Goal: Communication & Community: Participate in discussion

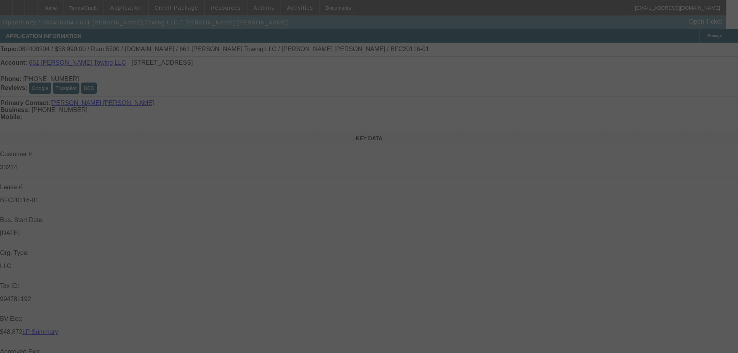
select select "0.15"
select select "2"
select select "0.1"
select select "4"
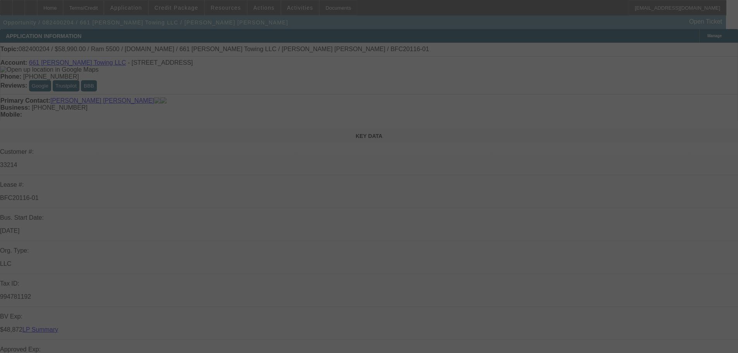
select select "0"
select select "2"
select select "0.1"
select select "4"
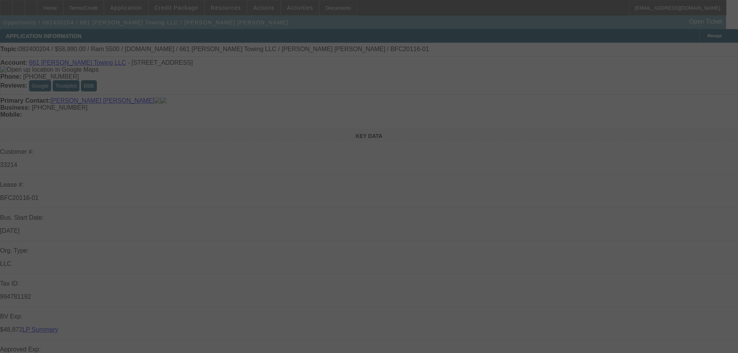
select select "0.15"
select select "2"
select select "0.1"
select select "4"
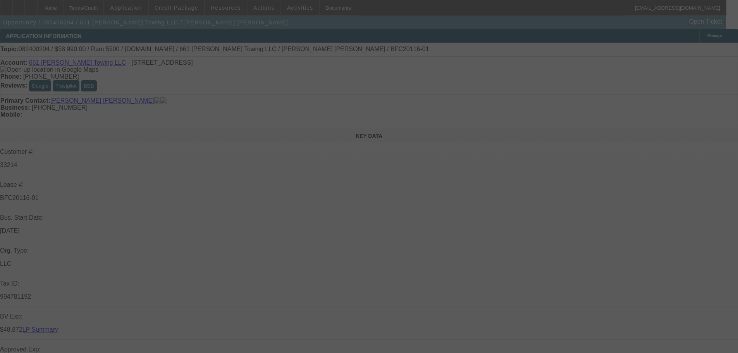
select select "0.15"
select select "2"
select select "0.1"
select select "4"
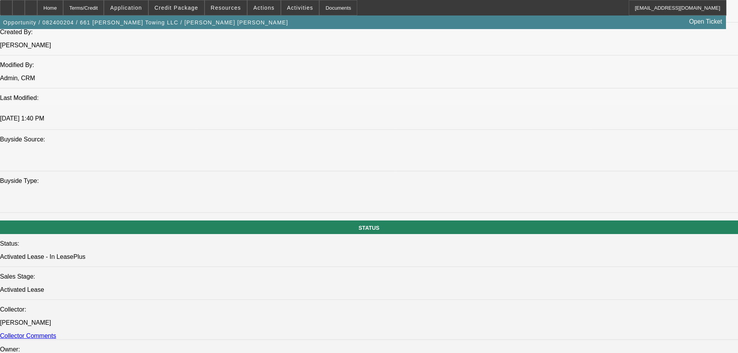
scroll to position [890, 0]
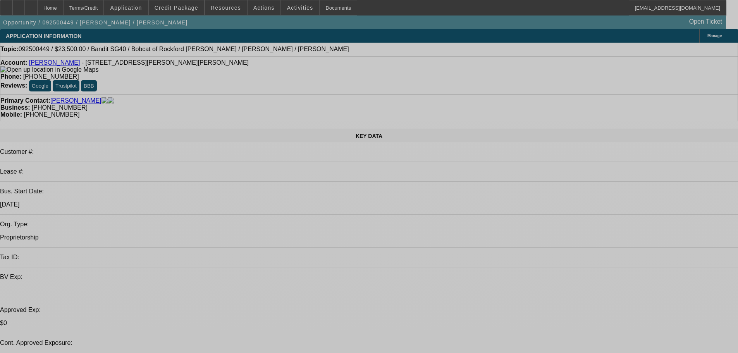
select select "0"
select select "2"
select select "0"
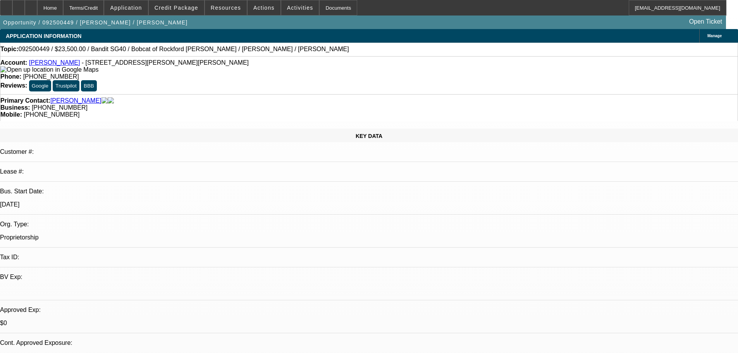
select select "6"
select select "0"
select select "2"
select select "0"
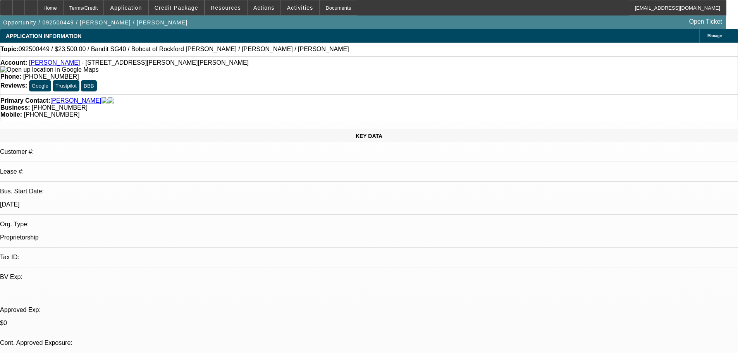
select select "6"
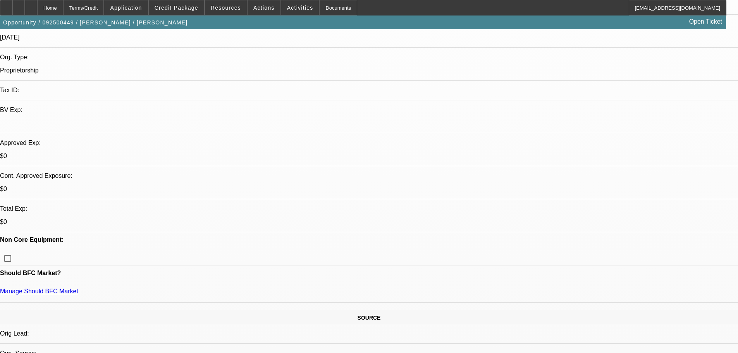
scroll to position [271, 0]
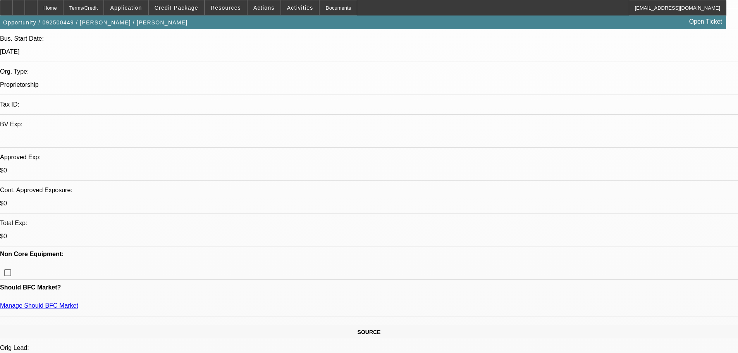
scroll to position [155, 0]
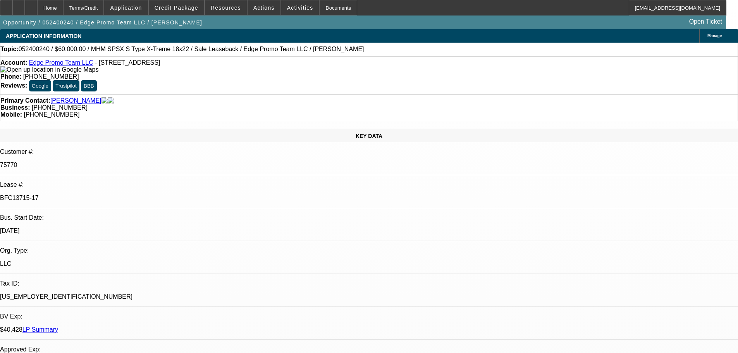
select select "0"
select select "2"
select select "0"
select select "6"
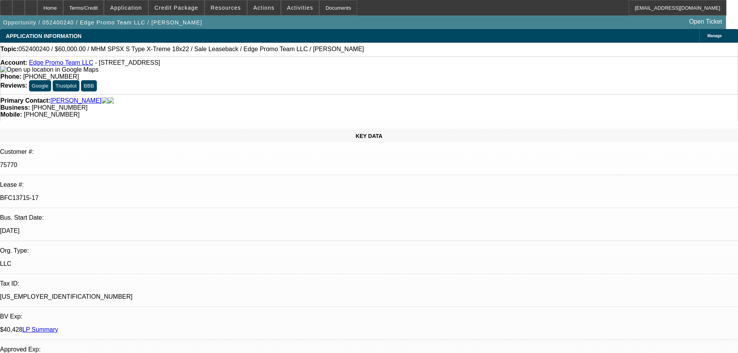
select select "0"
select select "2"
select select "0"
select select "6"
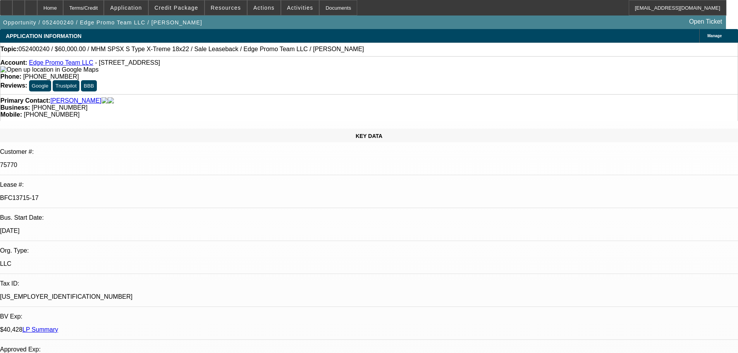
select select "0"
select select "2"
select select "0"
select select "6"
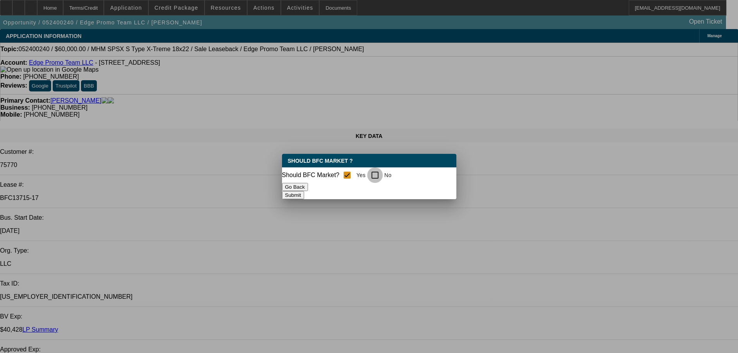
click at [378, 174] on input "No" at bounding box center [374, 174] width 15 height 15
checkbox input "true"
checkbox input "false"
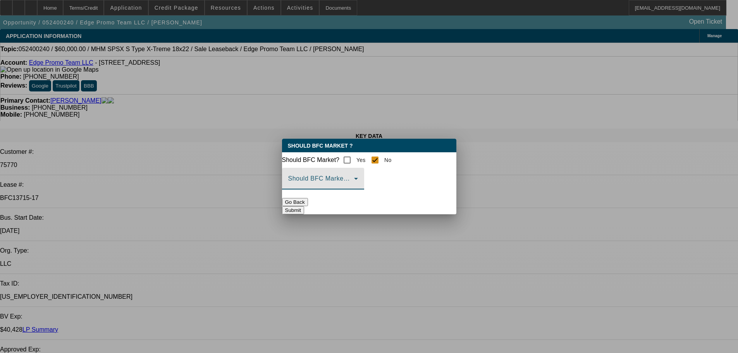
click at [360, 183] on icon at bounding box center [355, 178] width 9 height 9
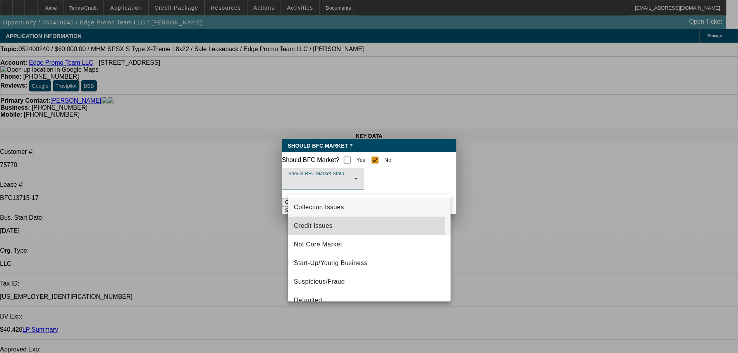
click at [323, 224] on span "Credit Issues" at bounding box center [313, 225] width 39 height 9
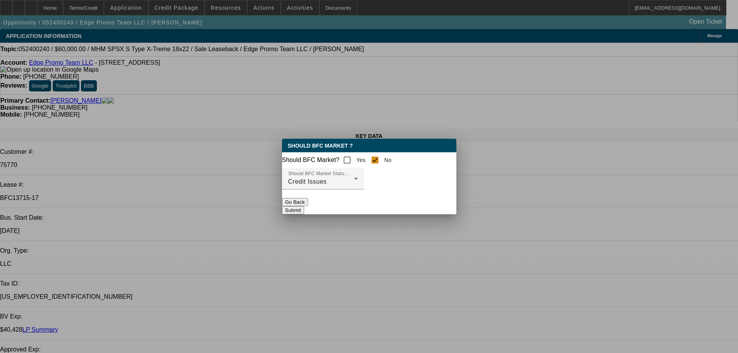
click at [304, 208] on button "Submit" at bounding box center [293, 210] width 22 height 8
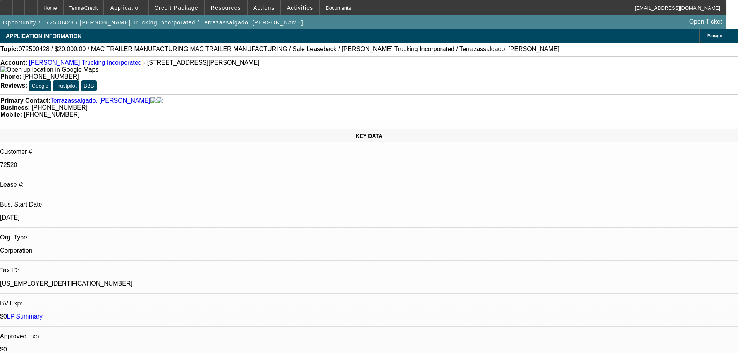
select select "0"
select select "2"
select select "0"
select select "6"
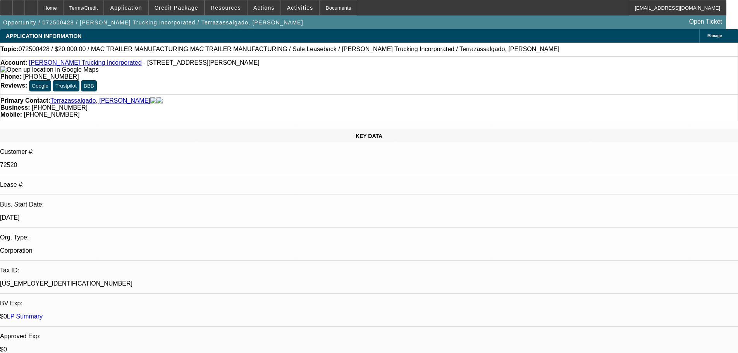
select select "0"
select select "2"
select select "0"
select select "6"
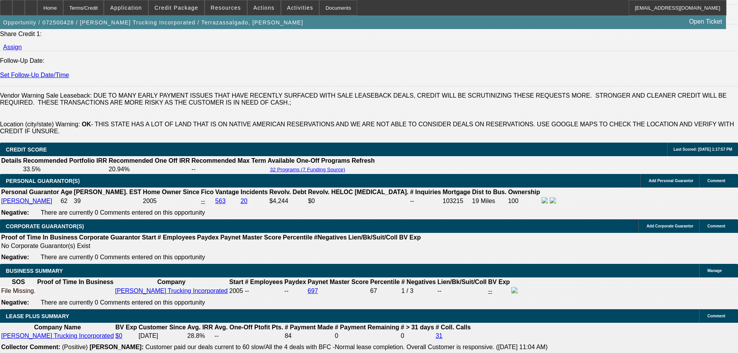
scroll to position [1045, 0]
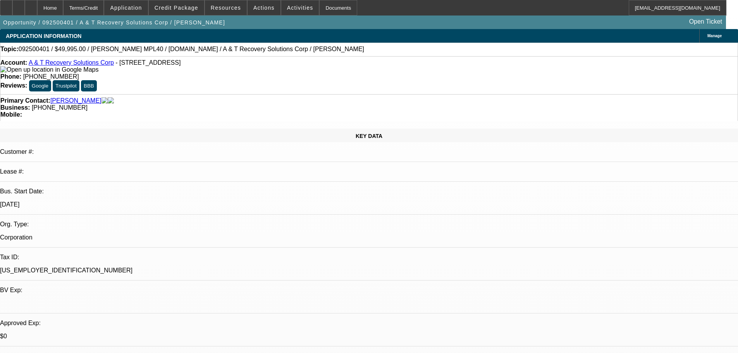
select select "0"
select select "2.5"
select select "2"
select select "0.1"
select select "4"
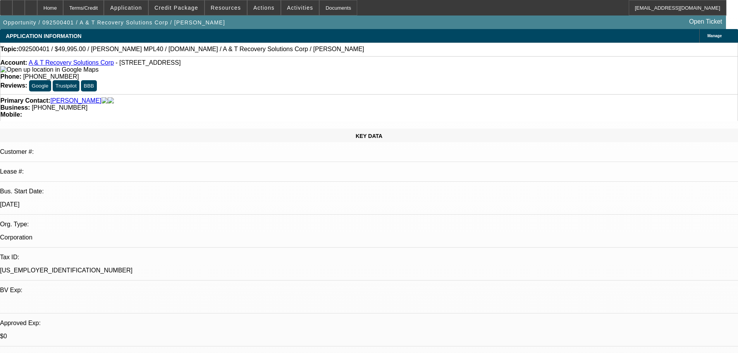
select select "0"
select select "2.5"
select select "2"
select select "0.1"
select select "4"
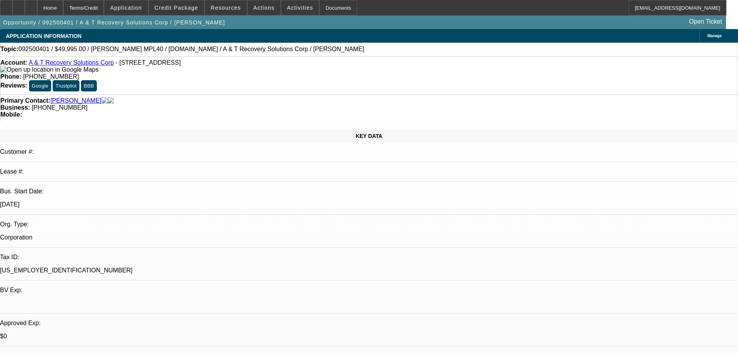
select select "0"
select select "2"
select select "0.1"
select select "4"
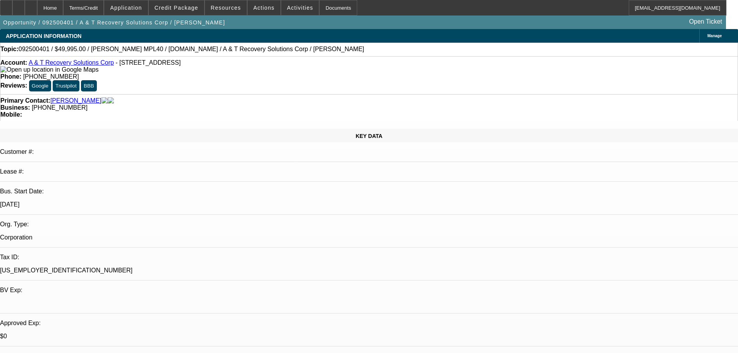
scroll to position [77, 0]
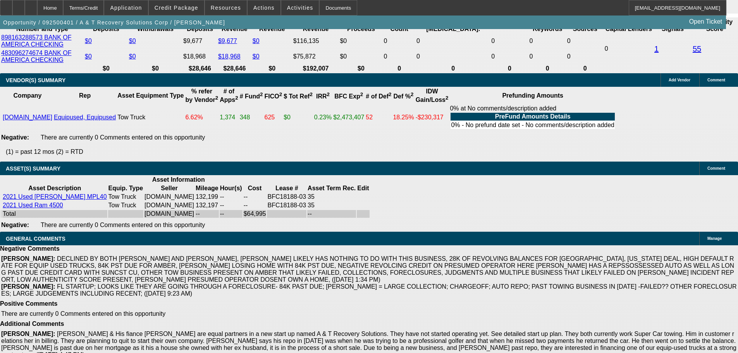
scroll to position [1510, 0]
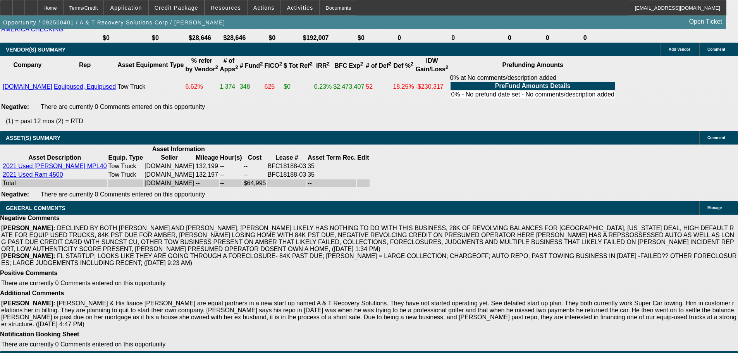
scroll to position [1471, 0]
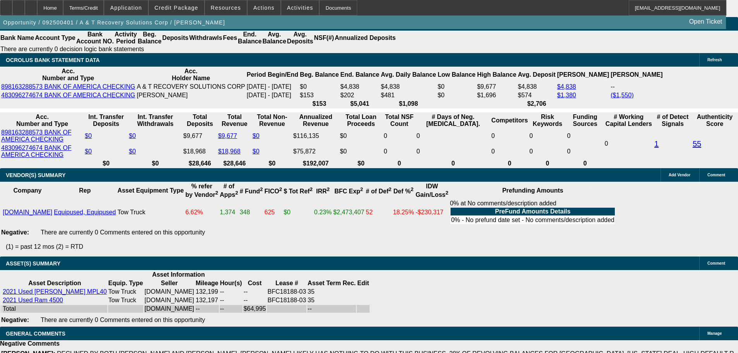
scroll to position [1355, 0]
